Goal: Information Seeking & Learning: Learn about a topic

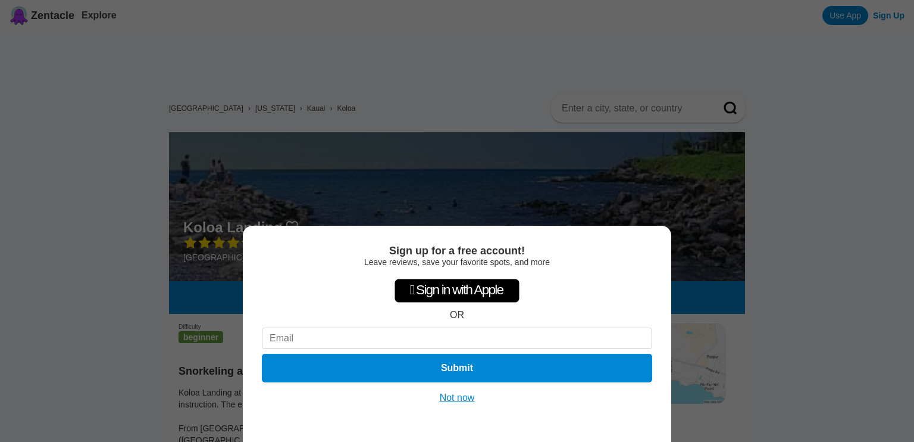
click at [459, 396] on button "Not now" at bounding box center [457, 398] width 42 height 12
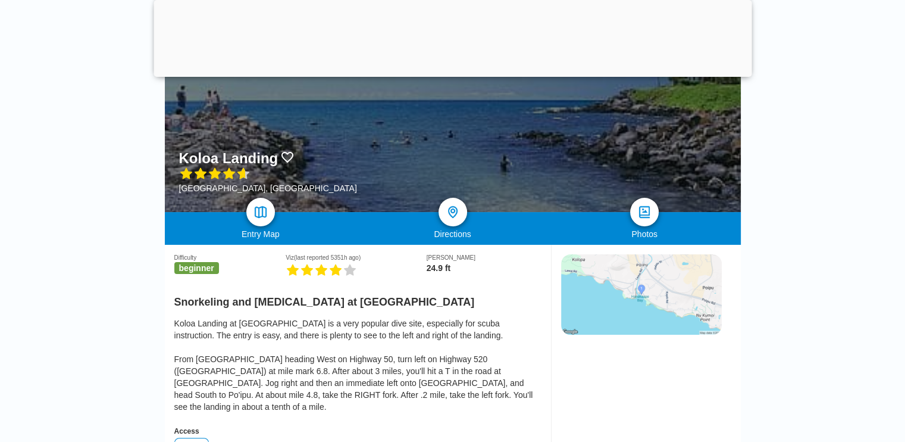
scroll to position [160, 0]
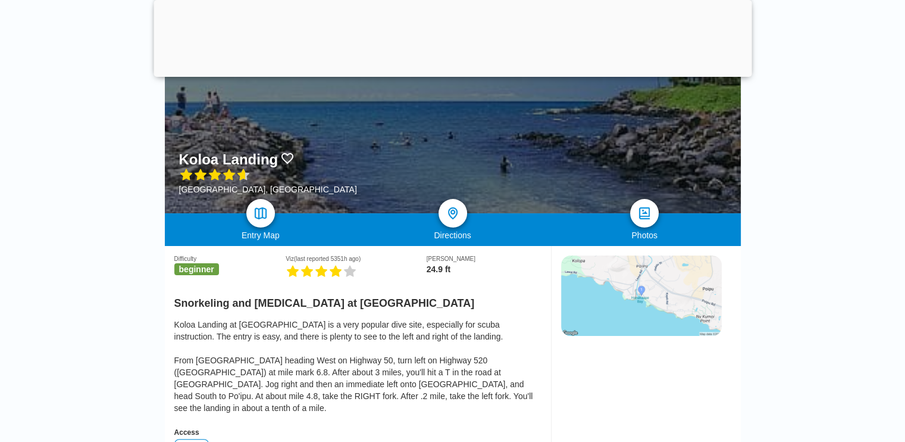
click at [633, 299] on img at bounding box center [641, 295] width 161 height 80
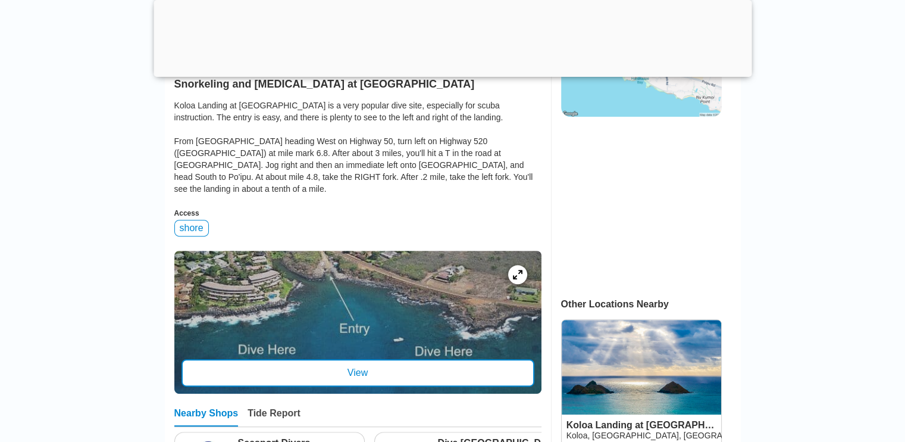
scroll to position [430, 0]
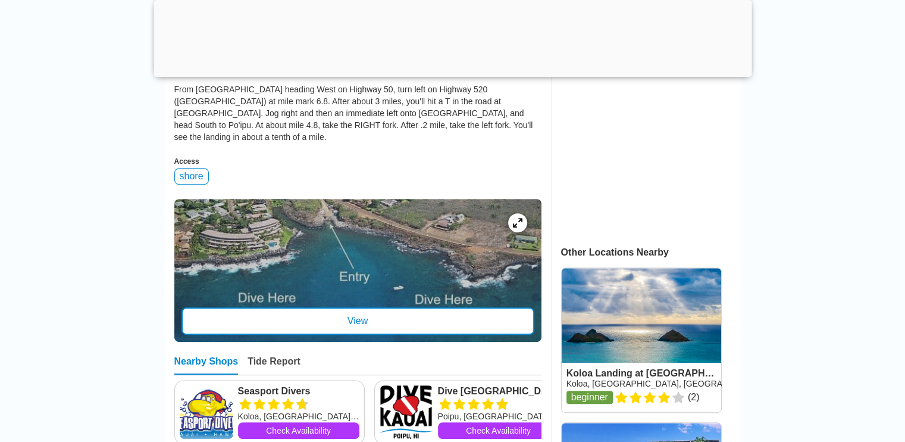
click at [268, 330] on div at bounding box center [357, 270] width 367 height 143
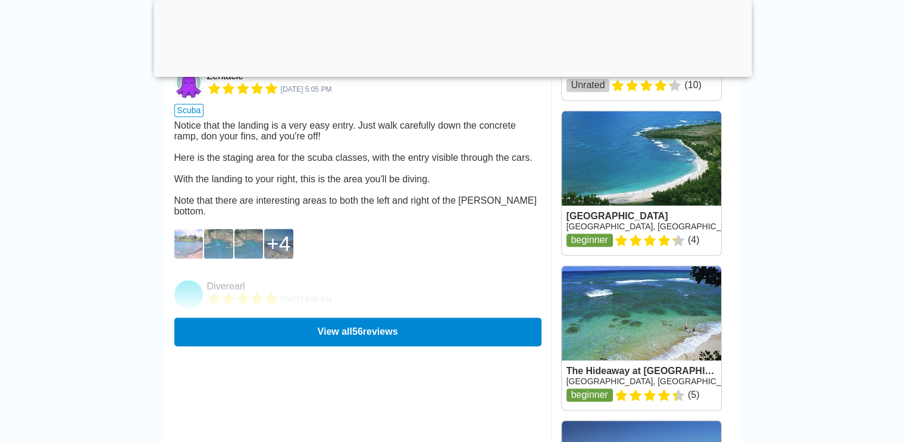
scroll to position [1680, 0]
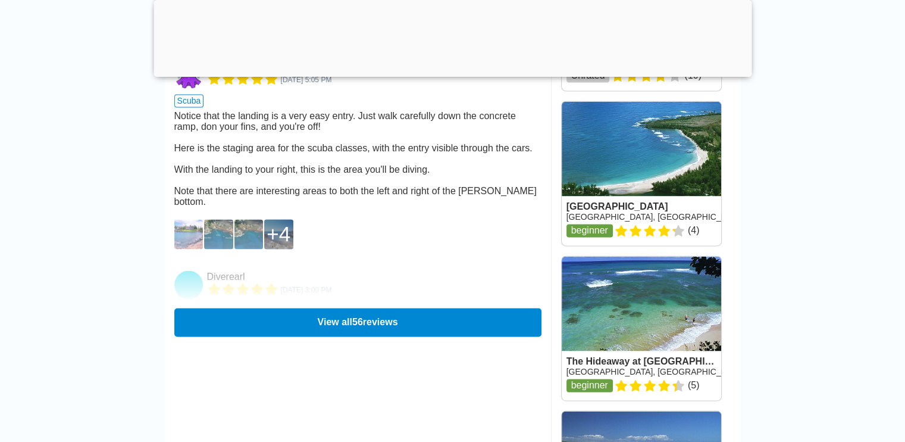
click at [186, 249] on img at bounding box center [188, 234] width 29 height 30
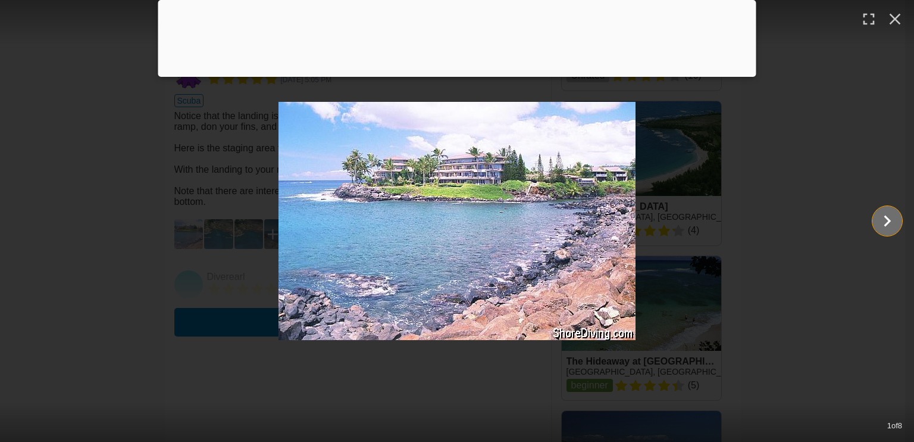
click at [886, 218] on icon "Show slide 2 of 8" at bounding box center [887, 220] width 7 height 11
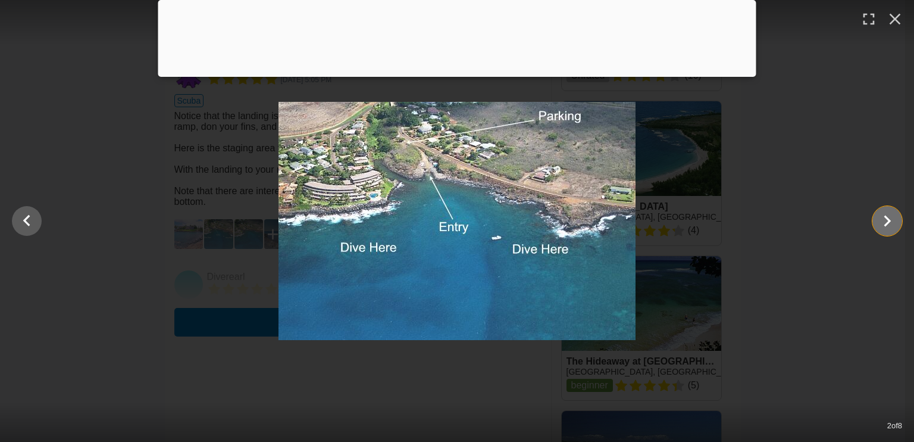
click at [886, 218] on icon "Show slide 3 of 8" at bounding box center [887, 220] width 7 height 11
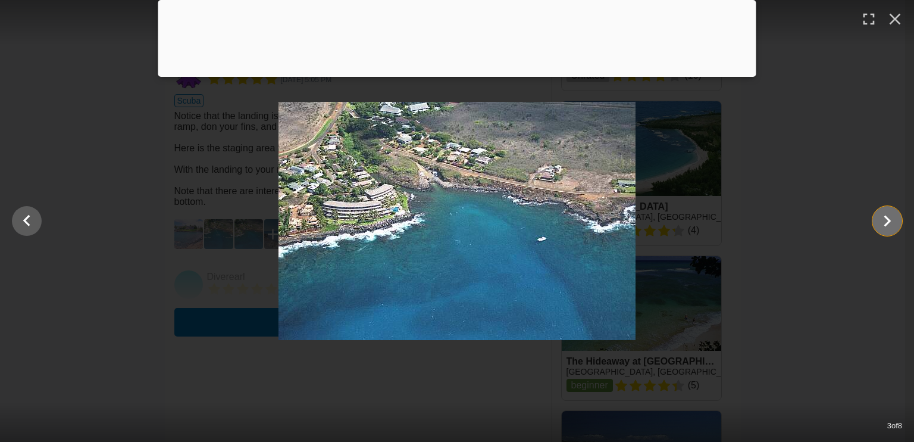
click at [886, 218] on icon "Show slide 4 of 8" at bounding box center [887, 220] width 7 height 11
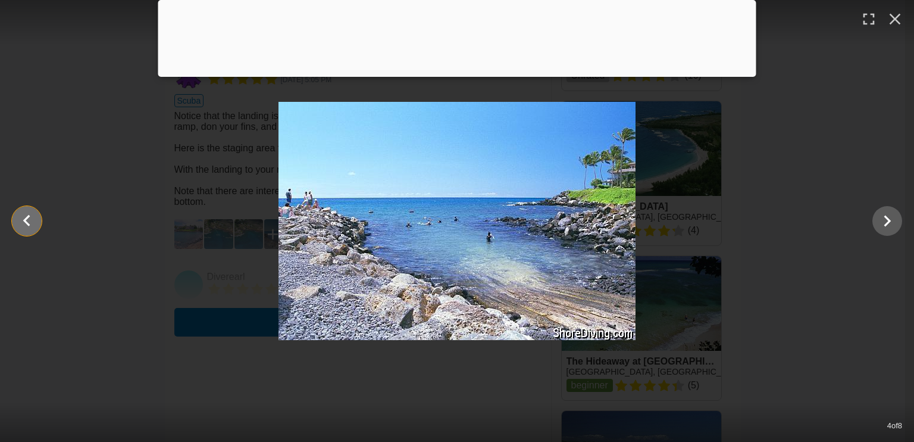
click at [34, 218] on icon "Show slide 3 of 8" at bounding box center [26, 221] width 23 height 29
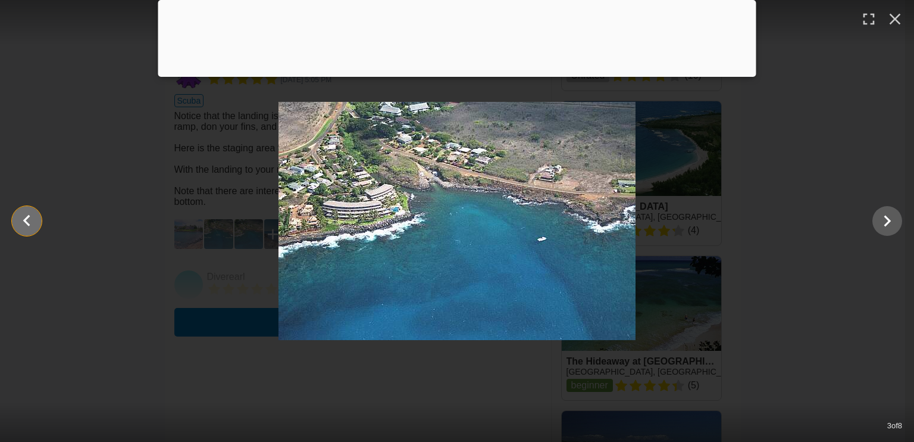
click at [34, 218] on icon "Show slide 2 of 8" at bounding box center [26, 221] width 23 height 29
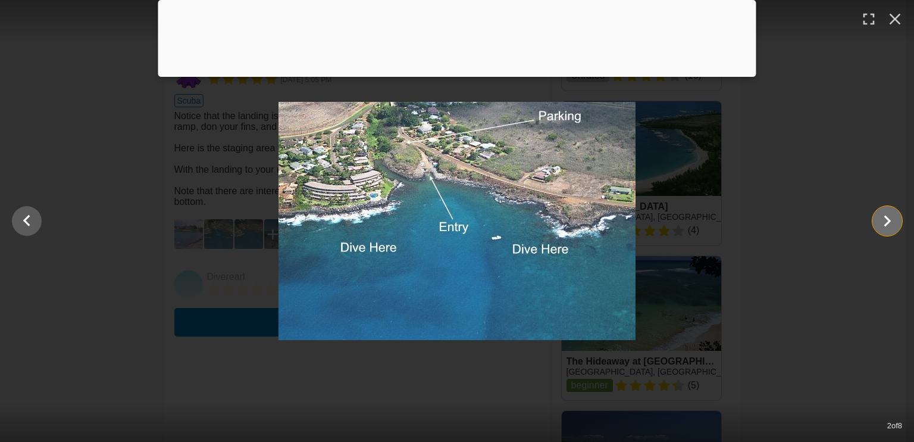
click at [887, 224] on icon "Show slide 3 of 8" at bounding box center [887, 221] width 23 height 29
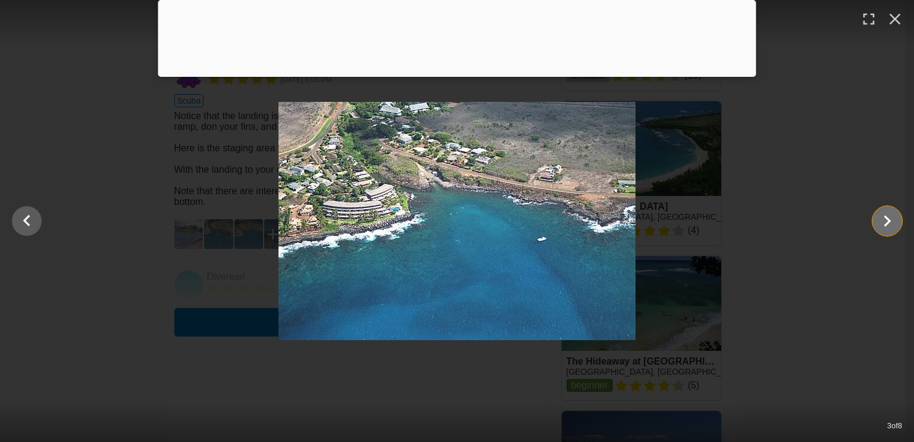
click at [887, 223] on icon "Show slide 4 of 8" at bounding box center [887, 220] width 7 height 11
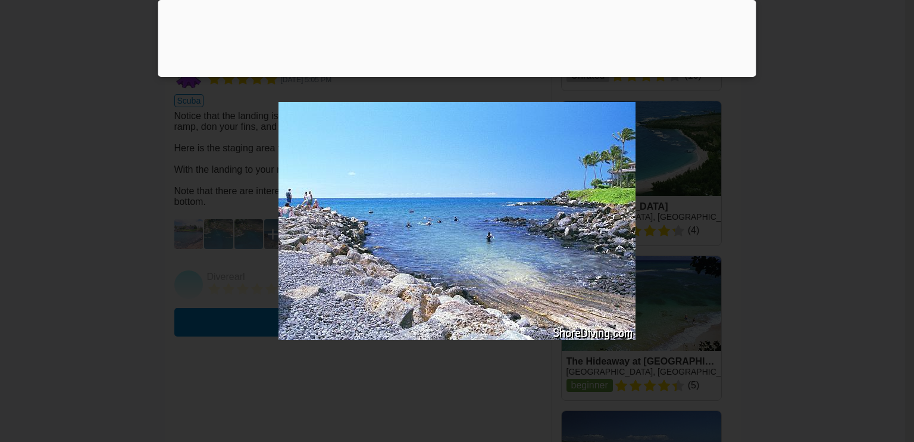
click at [887, 223] on icon "Show slide 5 of 8" at bounding box center [887, 220] width 7 height 11
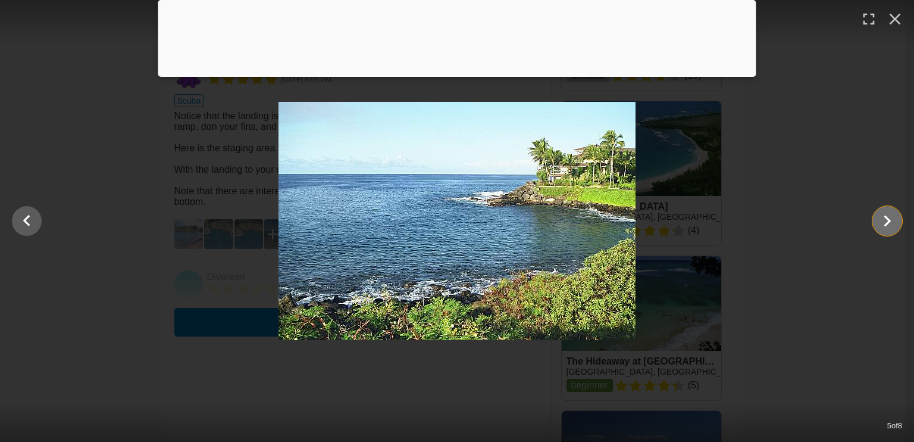
click at [887, 223] on icon "Show slide 6 of 8" at bounding box center [887, 220] width 7 height 11
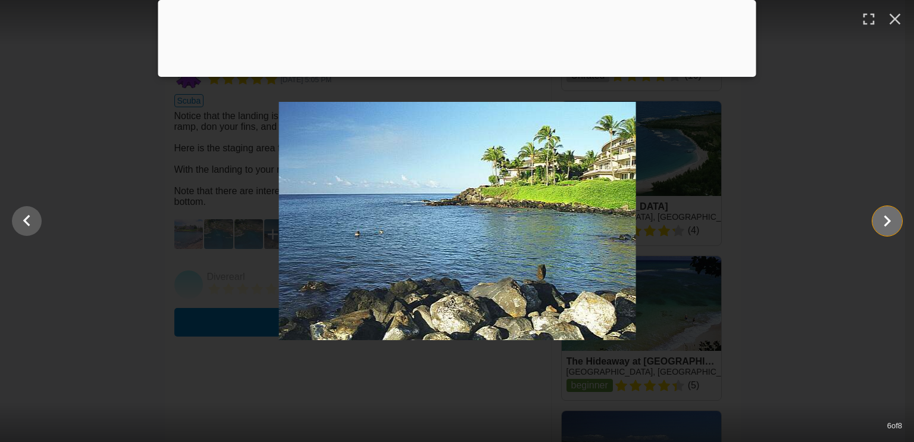
click at [887, 223] on icon "Show slide 7 of 8" at bounding box center [887, 220] width 7 height 11
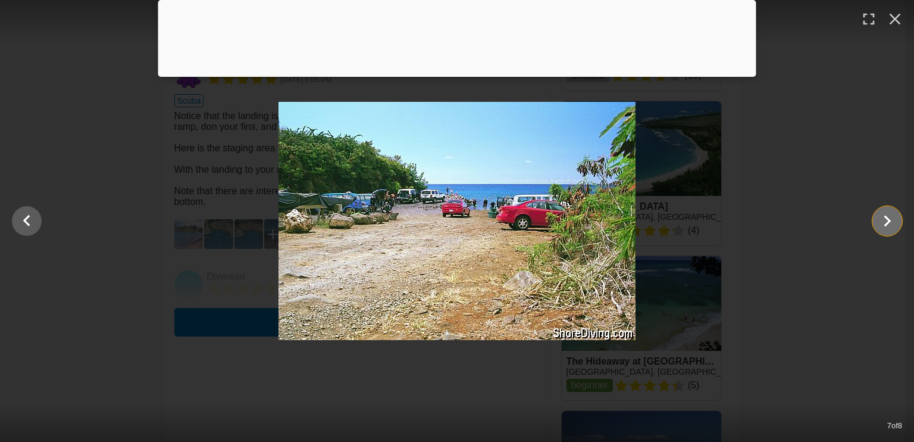
click at [887, 223] on icon "Show slide 8 of 8" at bounding box center [887, 220] width 7 height 11
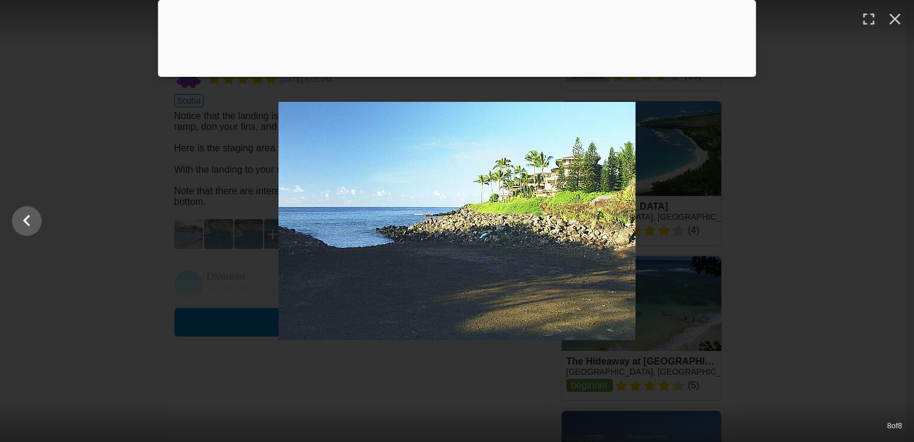
click at [887, 223] on div at bounding box center [457, 221] width 914 height 238
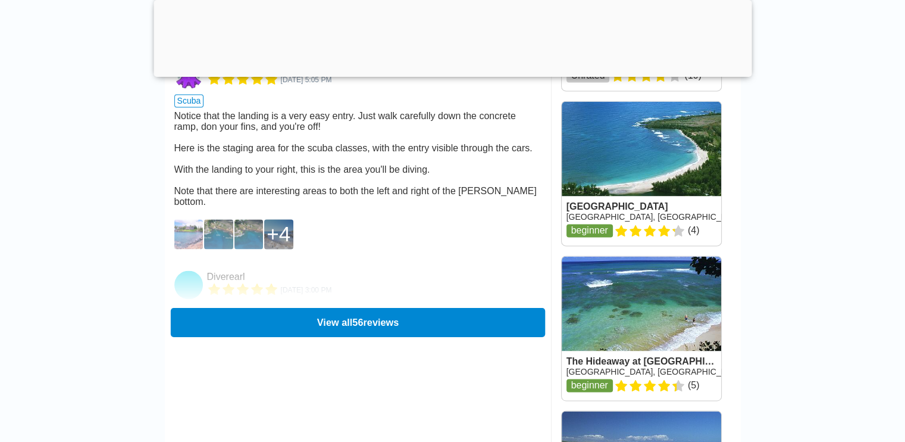
click at [335, 330] on button "View all 56 reviews" at bounding box center [357, 321] width 374 height 29
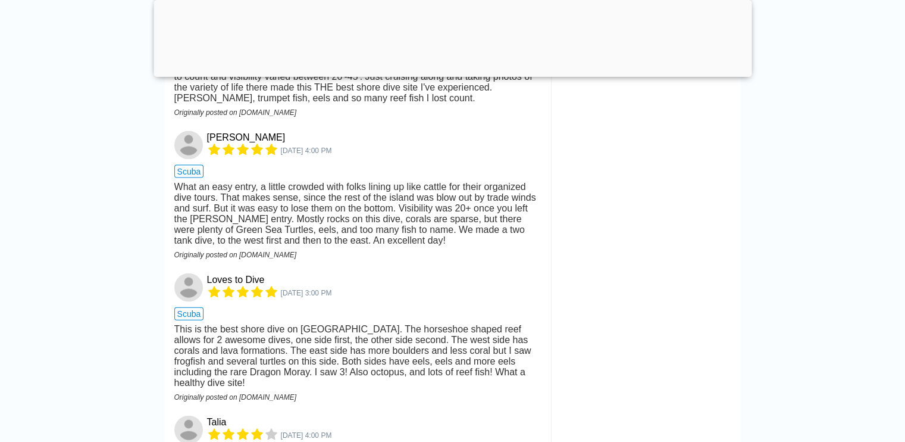
scroll to position [2641, 0]
